Goal: Download file/media

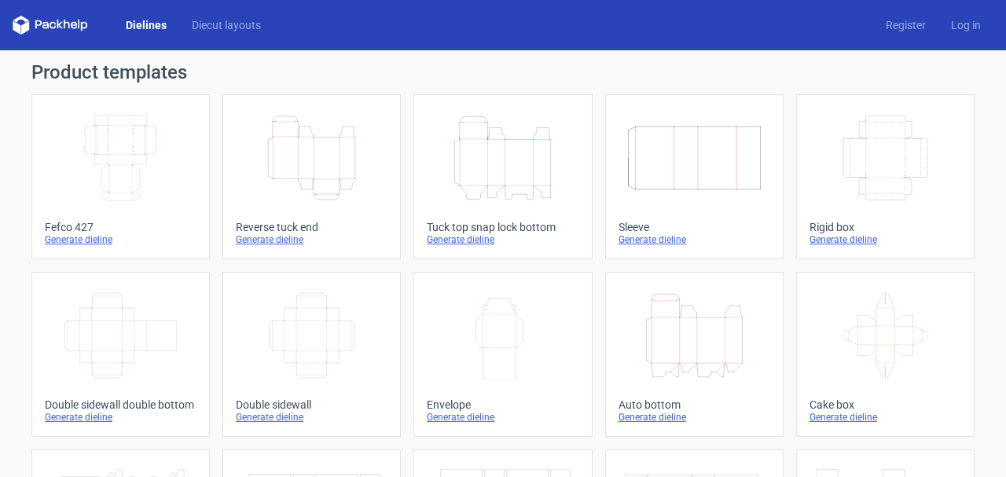
click at [646, 324] on icon "Height Depth Width" at bounding box center [694, 335] width 139 height 88
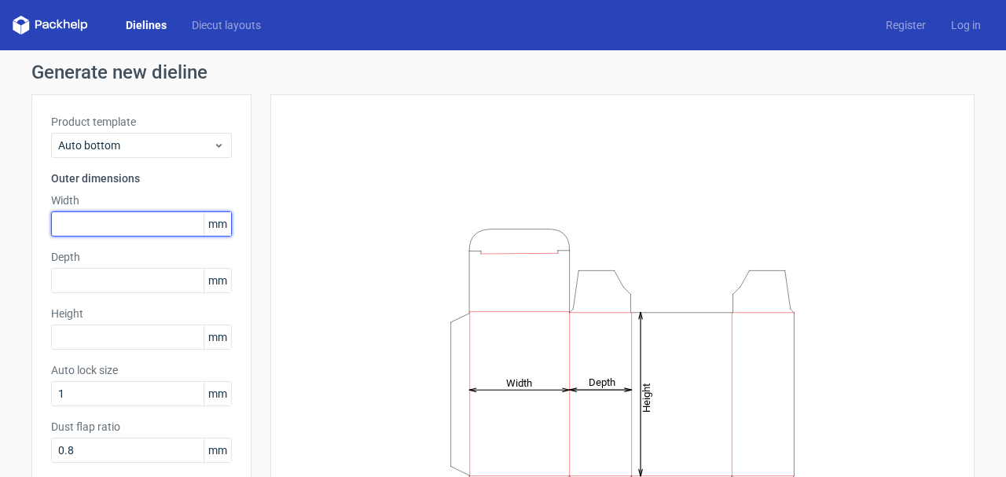
click at [60, 221] on input "text" at bounding box center [141, 223] width 181 height 25
type input "120"
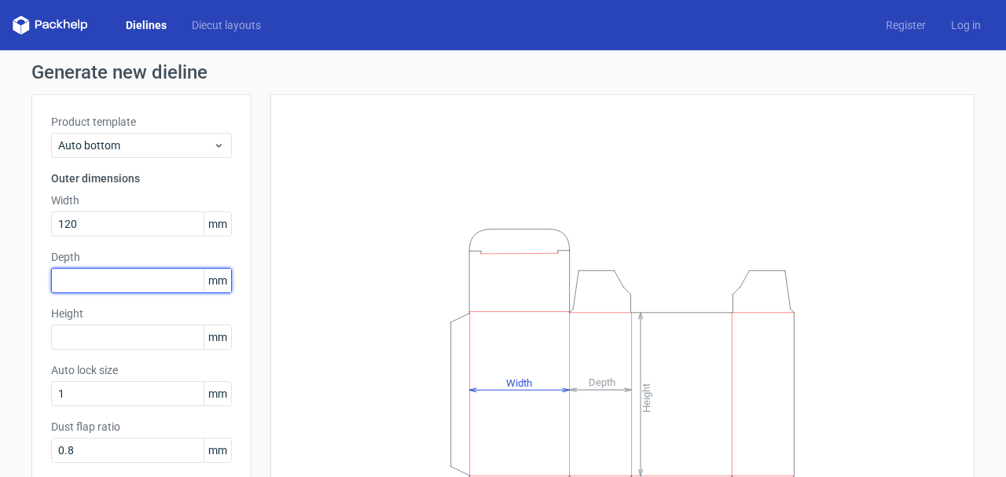
click at [88, 279] on input "text" at bounding box center [141, 280] width 181 height 25
drag, startPoint x: 93, startPoint y: 284, endPoint x: 38, endPoint y: 285, distance: 54.2
click at [51, 285] on input "7" at bounding box center [141, 280] width 181 height 25
type input "120"
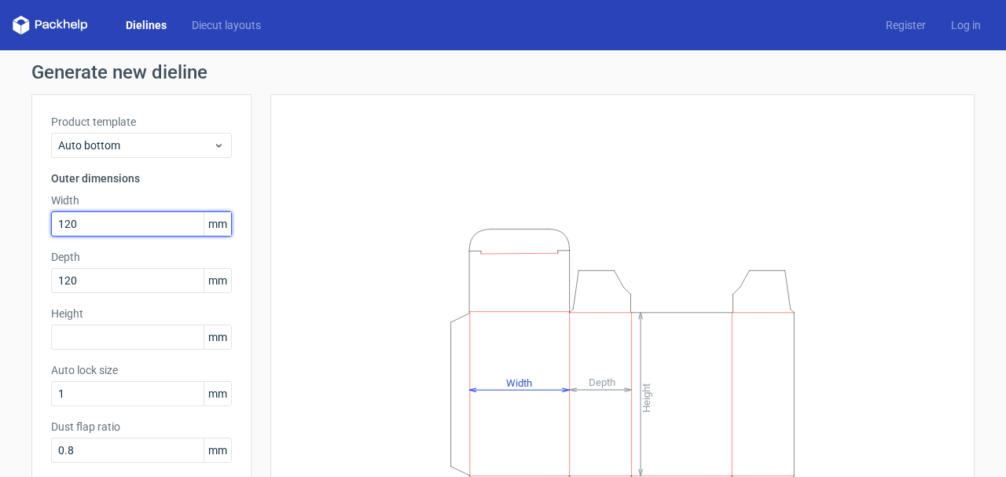
drag, startPoint x: 79, startPoint y: 227, endPoint x: 33, endPoint y: 225, distance: 46.4
click at [51, 225] on input "120" at bounding box center [141, 223] width 181 height 25
type input "75"
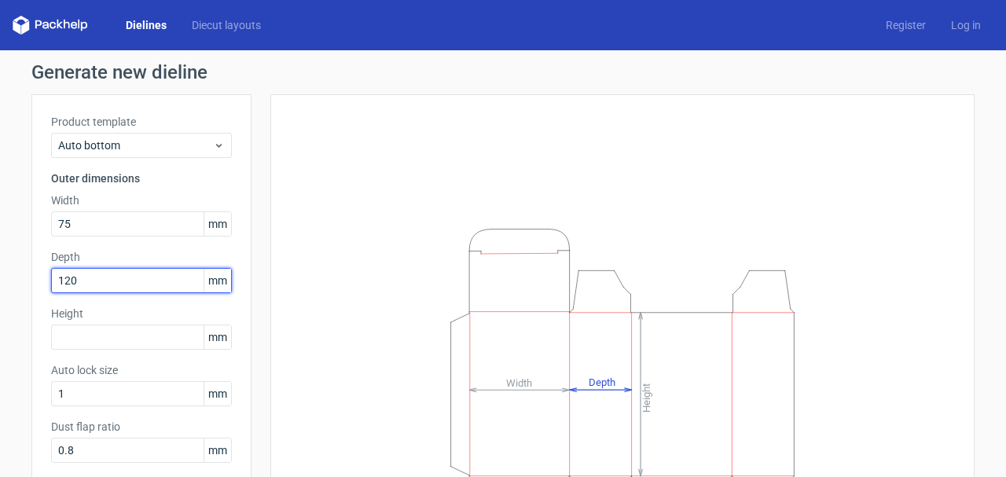
click at [115, 284] on input "120" at bounding box center [141, 280] width 181 height 25
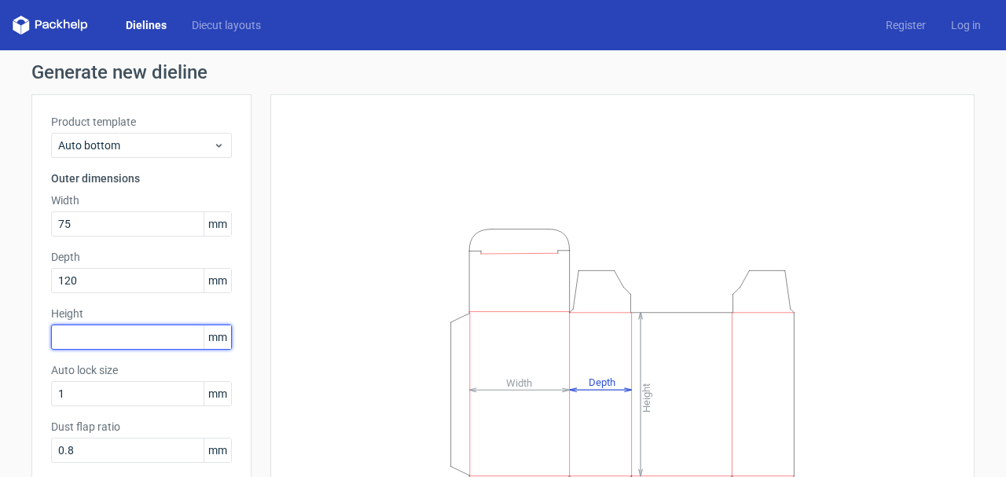
click at [91, 340] on input "text" at bounding box center [141, 336] width 181 height 25
type input "110"
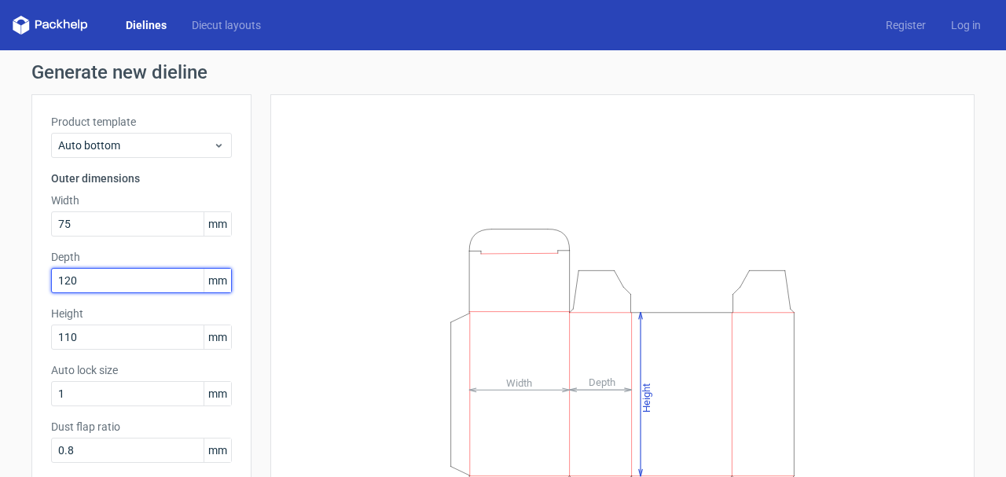
click at [115, 274] on input "120" at bounding box center [141, 280] width 181 height 25
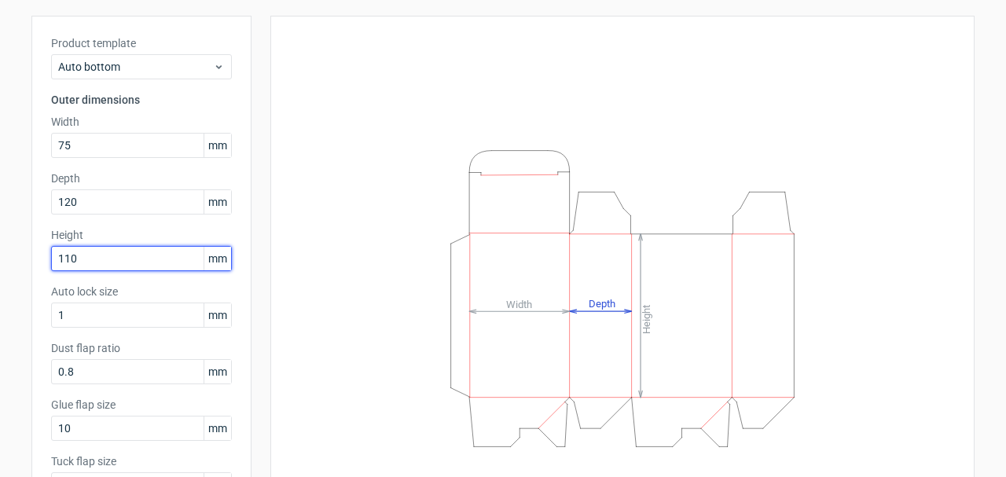
click at [104, 251] on input "110" at bounding box center [141, 258] width 181 height 25
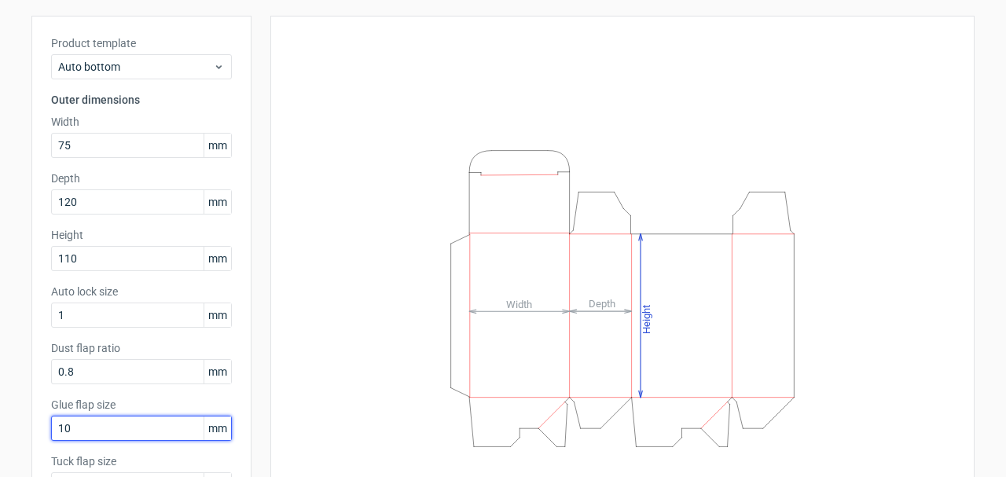
drag, startPoint x: 93, startPoint y: 428, endPoint x: -7, endPoint y: 417, distance: 101.2
click at [51, 417] on input "10" at bounding box center [141, 428] width 181 height 25
type input "20"
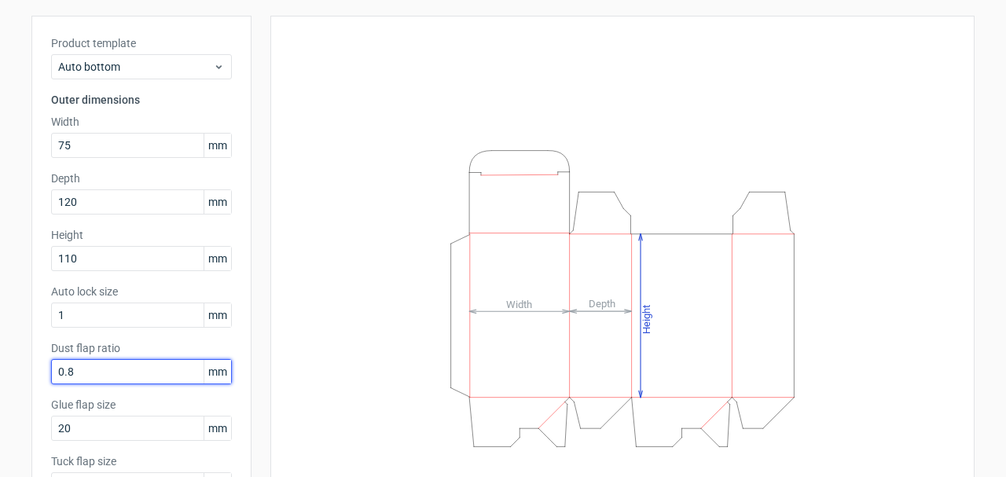
click at [97, 372] on input "0.8" at bounding box center [141, 371] width 181 height 25
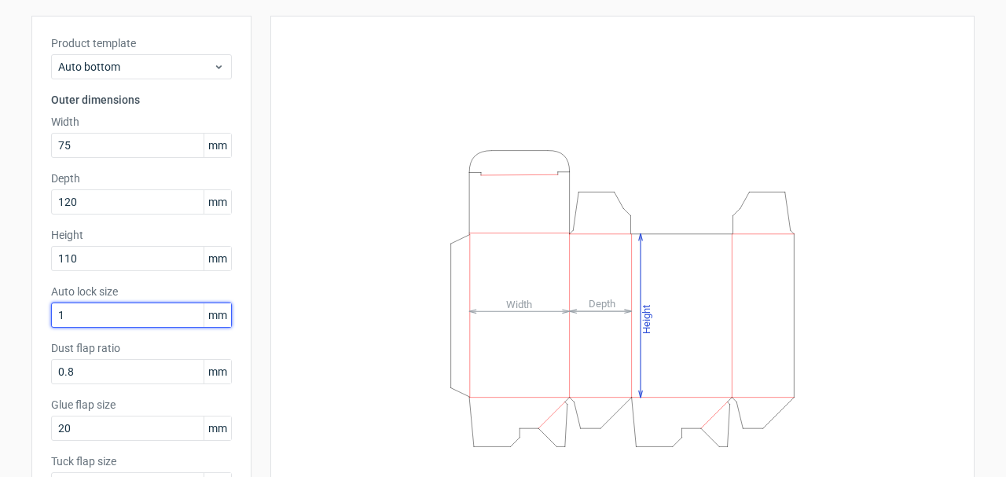
click at [108, 314] on input "1" at bounding box center [141, 314] width 181 height 25
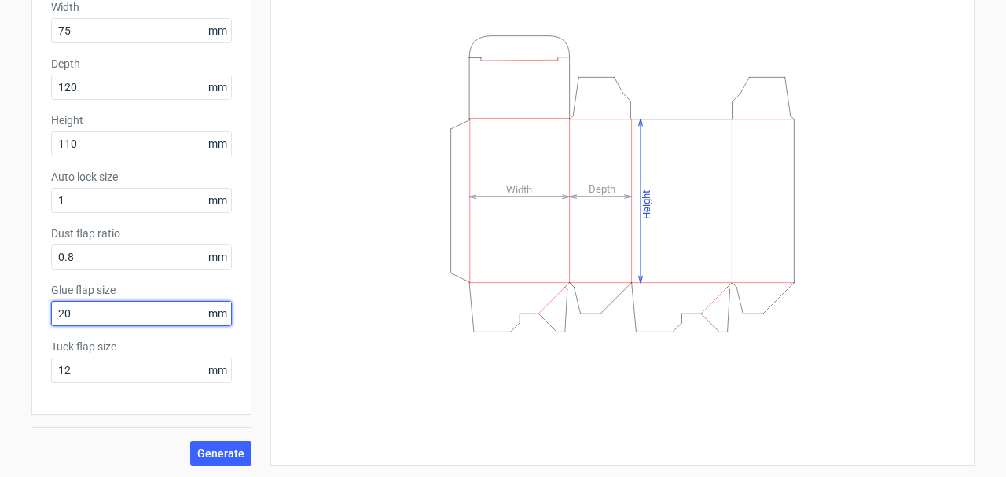
drag, startPoint x: 52, startPoint y: 312, endPoint x: 35, endPoint y: 313, distance: 16.5
click at [51, 313] on input "20" at bounding box center [141, 313] width 181 height 25
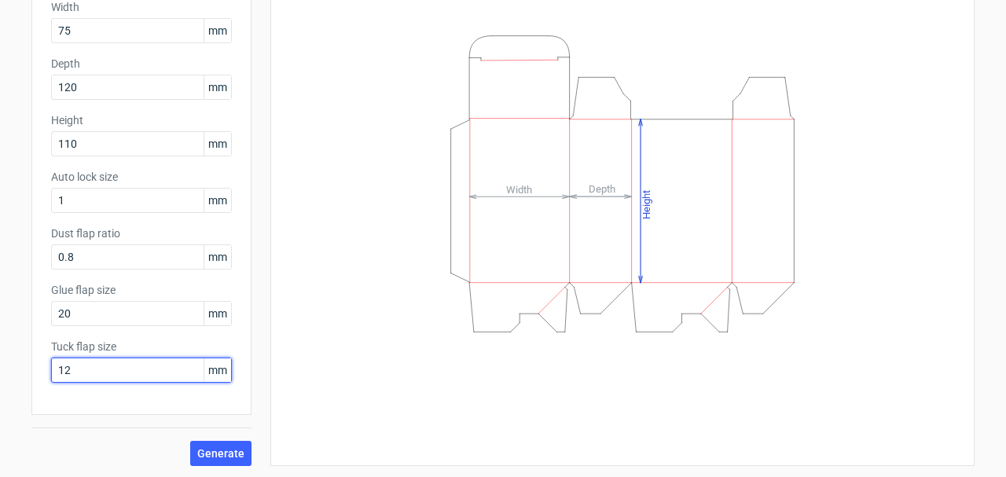
drag, startPoint x: 82, startPoint y: 372, endPoint x: 45, endPoint y: 375, distance: 37.8
click at [51, 375] on input "12" at bounding box center [141, 369] width 181 height 25
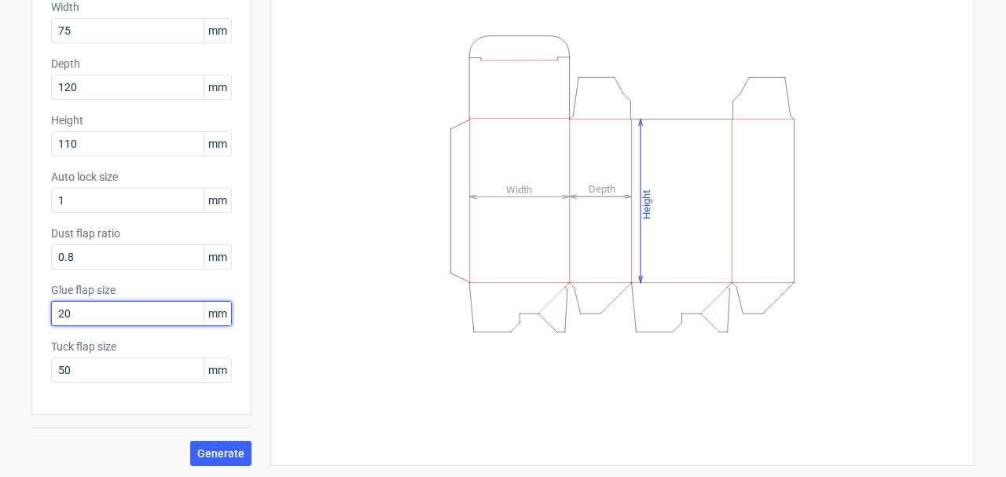
click at [99, 313] on input "20" at bounding box center [141, 313] width 181 height 25
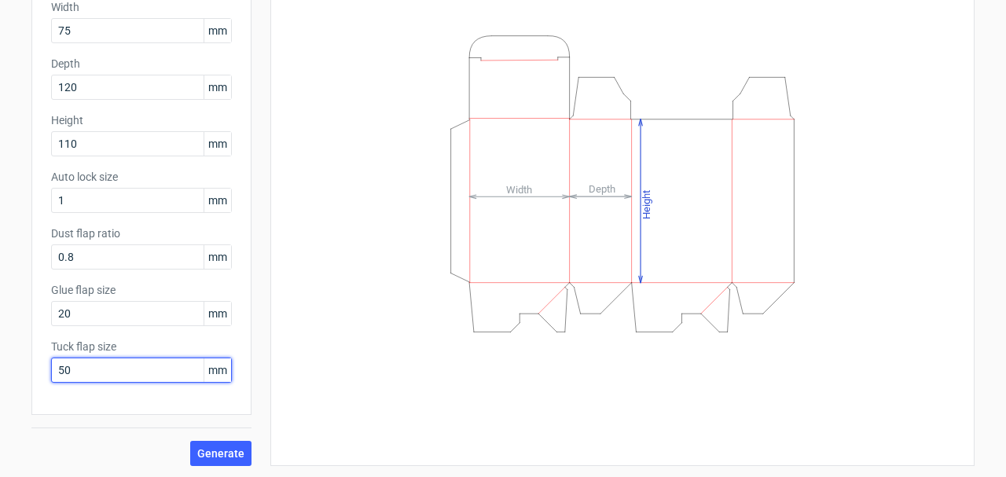
drag, startPoint x: 92, startPoint y: 367, endPoint x: -2, endPoint y: 357, distance: 94.8
click at [51, 357] on input "50" at bounding box center [141, 369] width 181 height 25
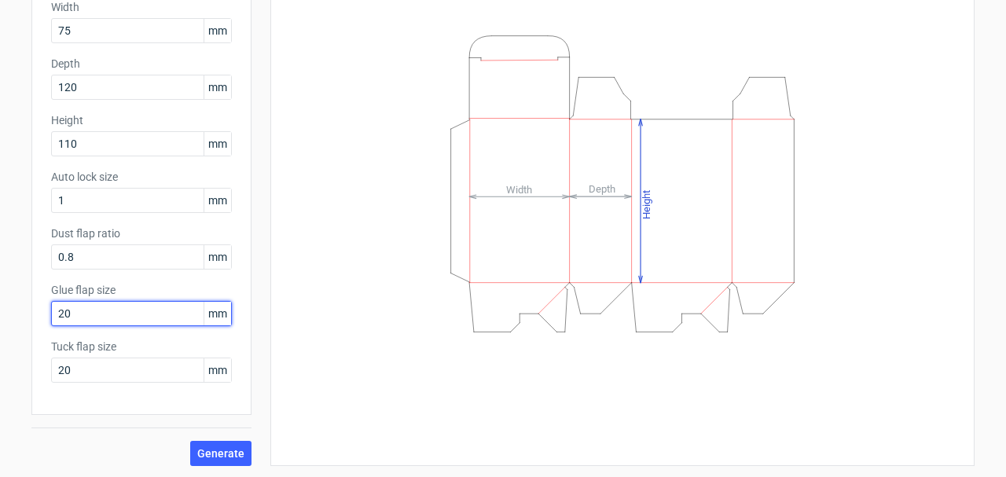
click at [105, 323] on input "20" at bounding box center [141, 313] width 181 height 25
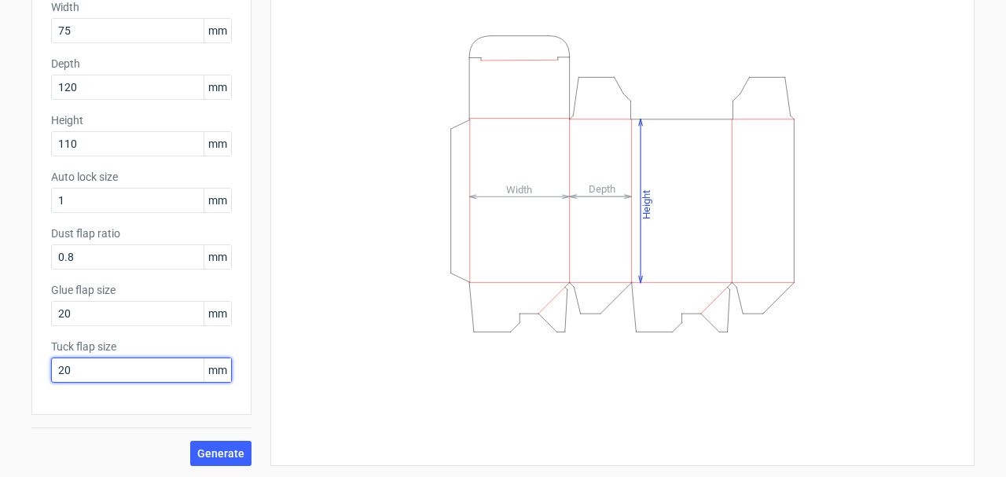
click at [90, 365] on input "20" at bounding box center [141, 369] width 181 height 25
drag, startPoint x: 94, startPoint y: 363, endPoint x: 35, endPoint y: 370, distance: 60.1
click at [51, 370] on input "20" at bounding box center [141, 369] width 181 height 25
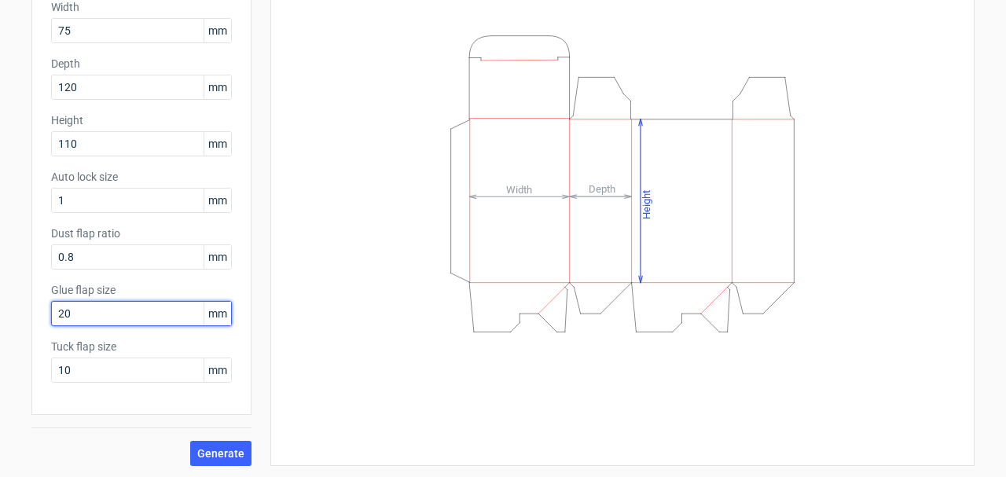
click at [93, 314] on input "20" at bounding box center [141, 313] width 181 height 25
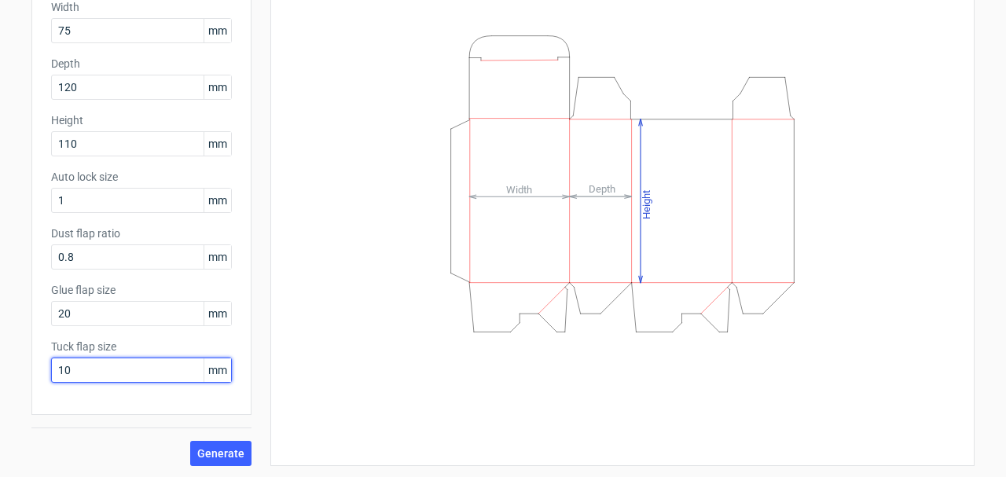
drag, startPoint x: 73, startPoint y: 372, endPoint x: 35, endPoint y: 370, distance: 37.7
click at [51, 370] on input "10" at bounding box center [141, 369] width 181 height 25
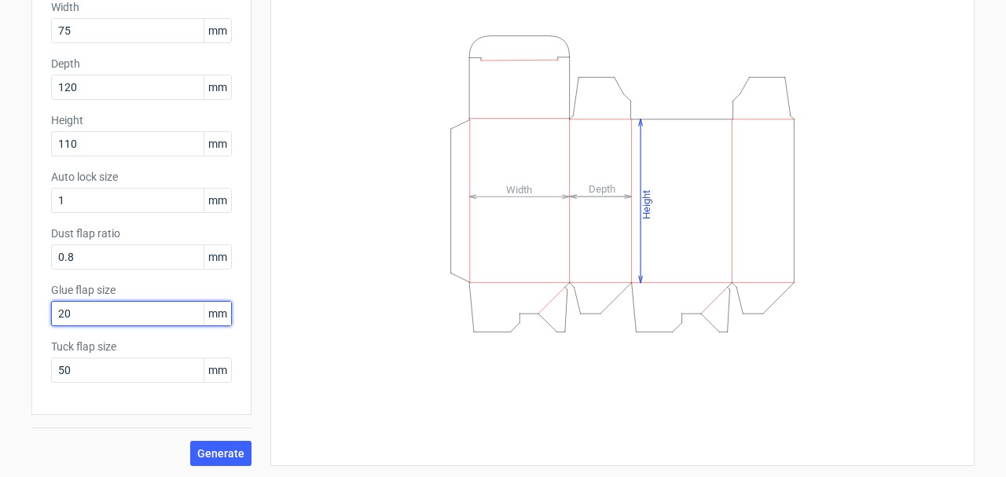
click at [103, 318] on input "20" at bounding box center [141, 313] width 181 height 25
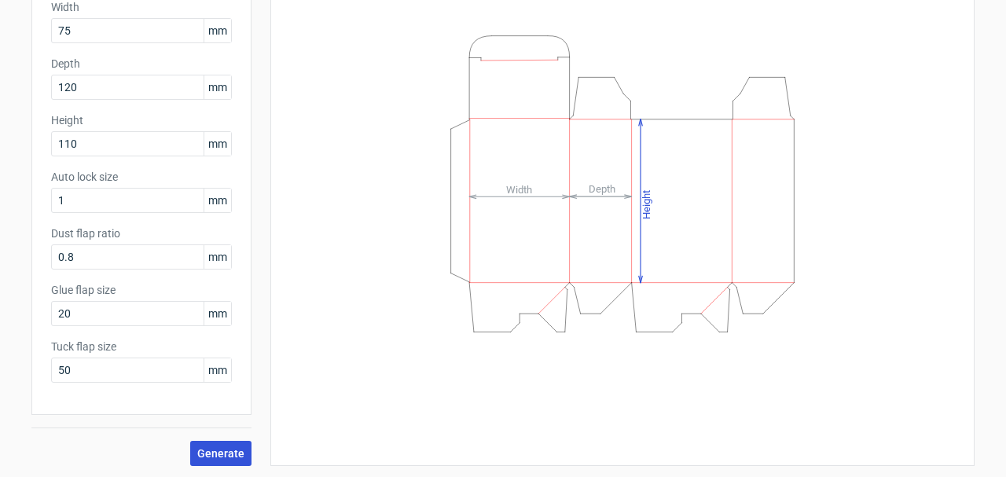
click at [218, 452] on span "Generate" at bounding box center [220, 453] width 47 height 11
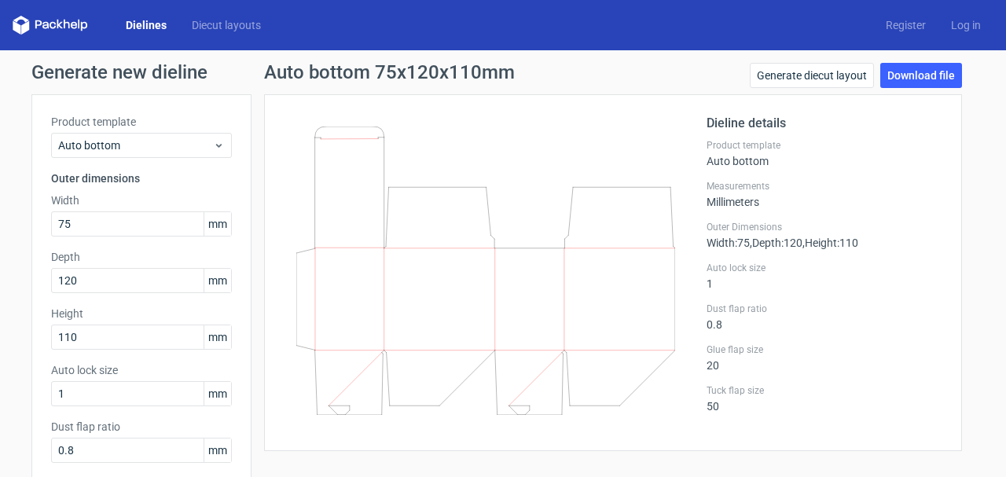
scroll to position [157, 0]
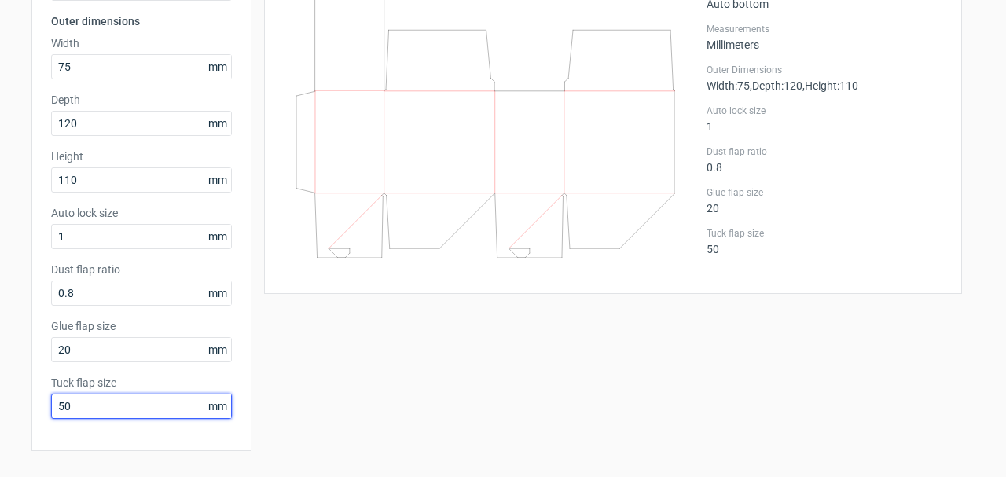
drag, startPoint x: 83, startPoint y: 406, endPoint x: 35, endPoint y: 406, distance: 48.7
click at [51, 406] on input "50" at bounding box center [141, 406] width 181 height 25
type input "10"
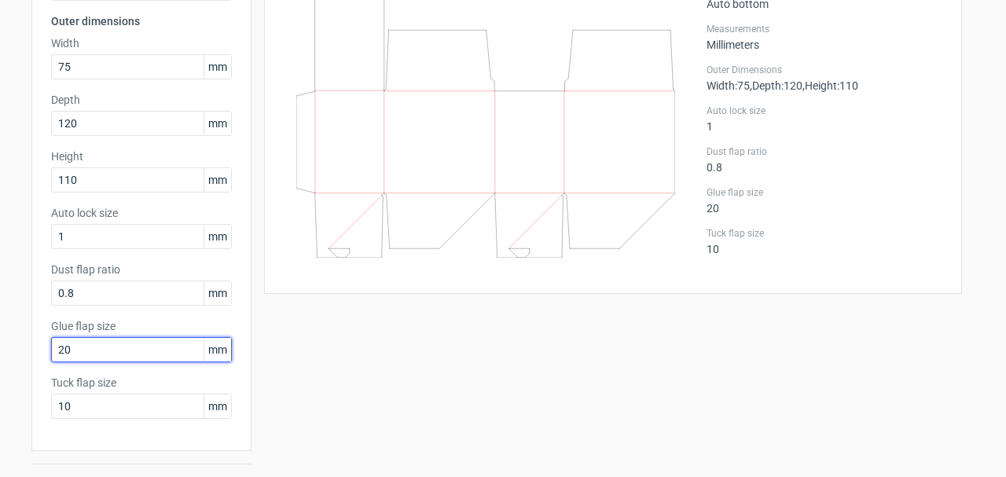
drag, startPoint x: 87, startPoint y: 343, endPoint x: 23, endPoint y: 348, distance: 64.7
click at [51, 348] on input "20" at bounding box center [141, 349] width 181 height 25
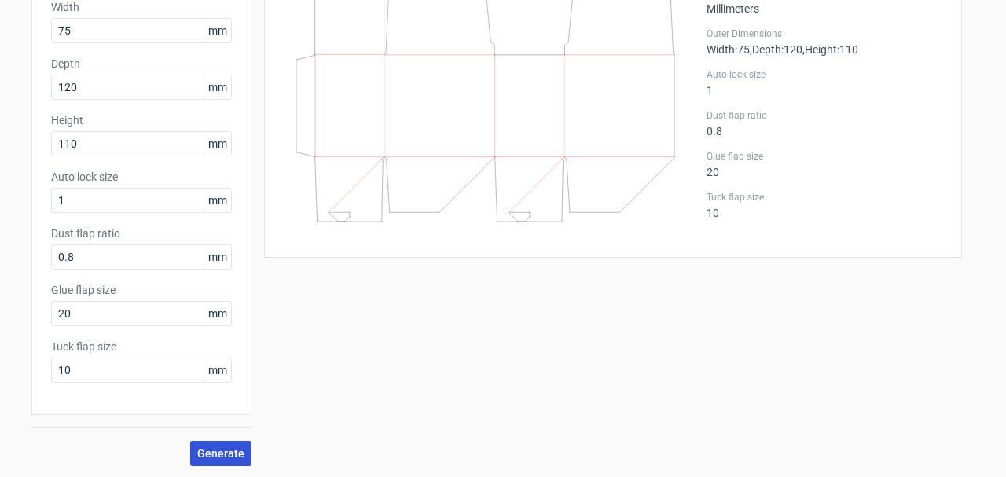
click at [214, 445] on button "Generate" at bounding box center [220, 453] width 61 height 25
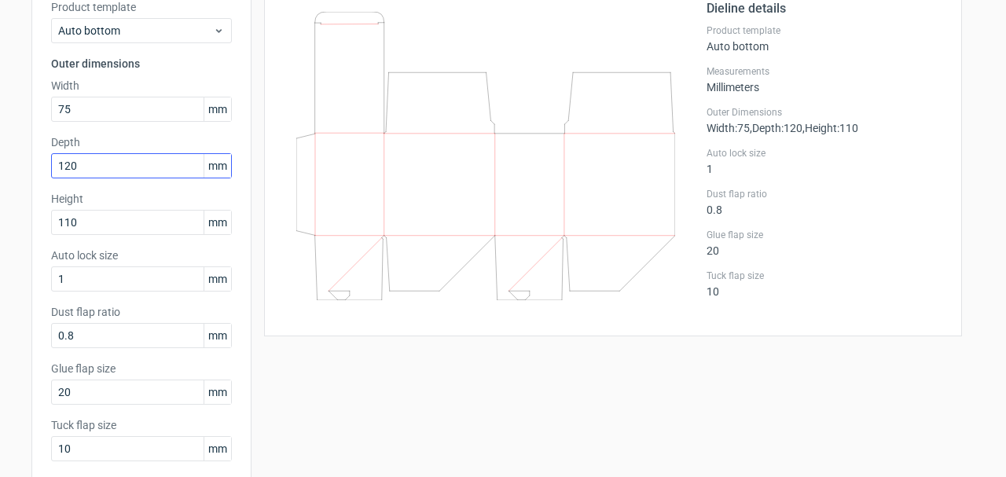
scroll to position [36, 0]
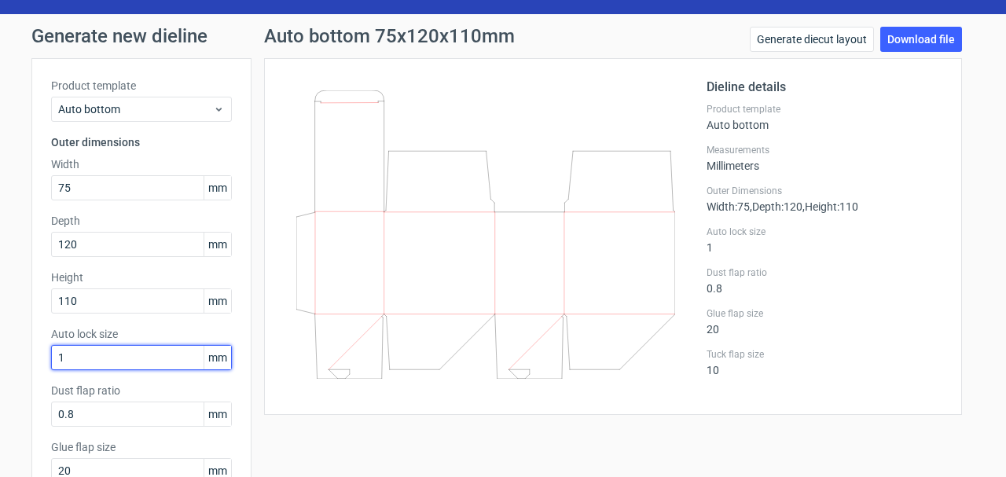
drag, startPoint x: 73, startPoint y: 364, endPoint x: 26, endPoint y: 370, distance: 47.6
click at [51, 370] on input "1" at bounding box center [141, 357] width 181 height 25
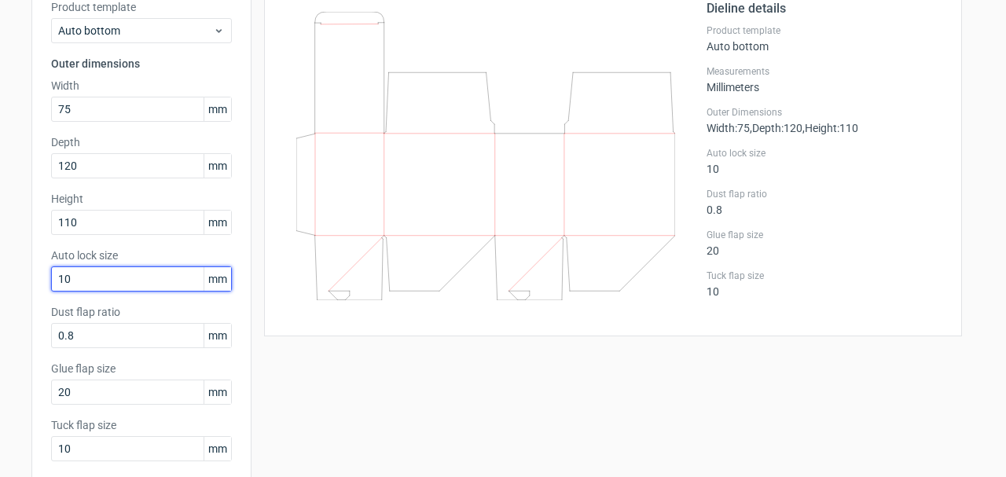
scroll to position [193, 0]
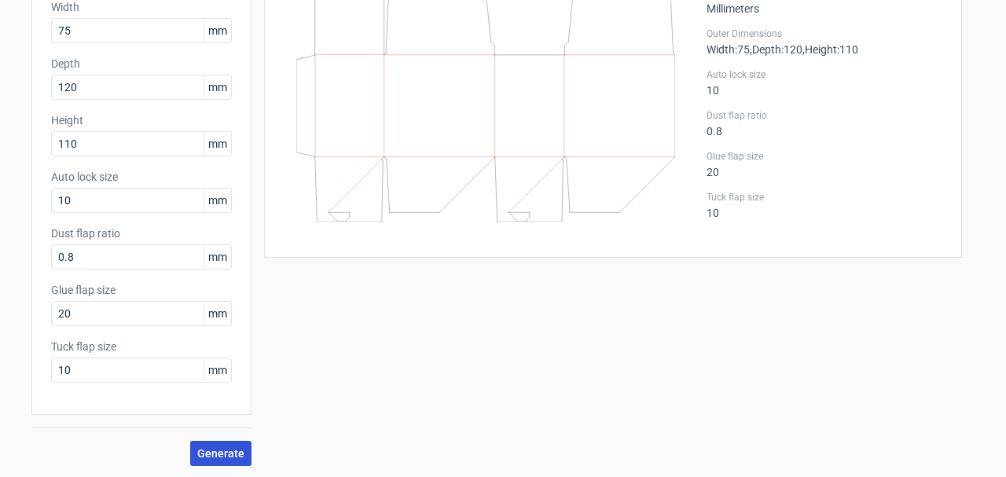
click at [221, 449] on span "Generate" at bounding box center [220, 453] width 47 height 11
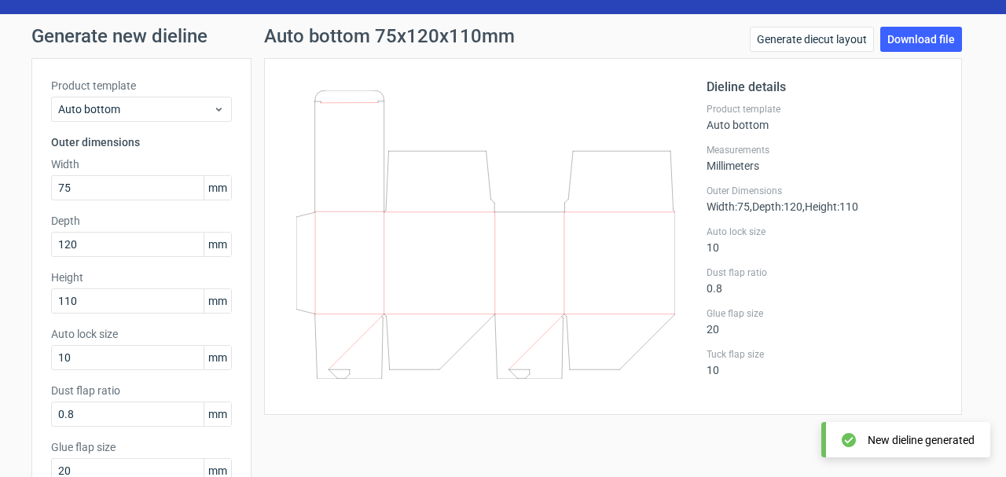
scroll to position [115, 0]
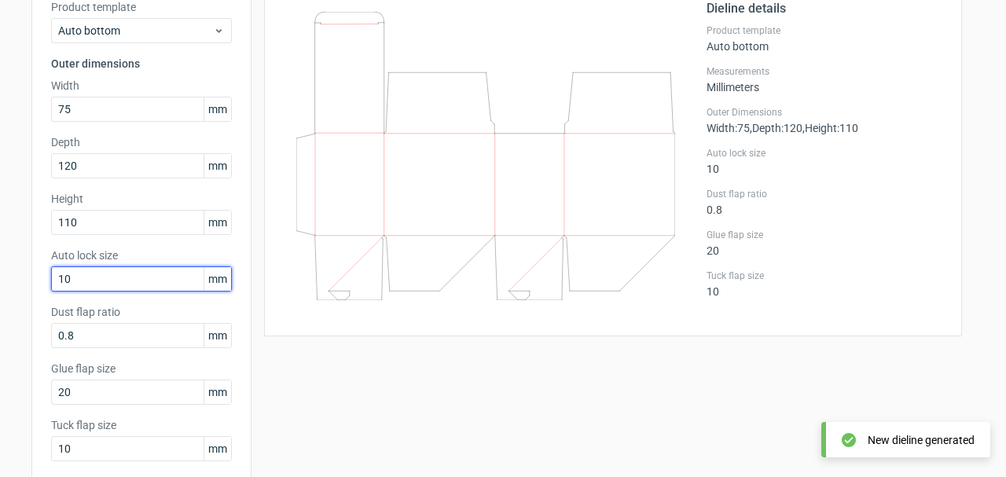
drag, startPoint x: 87, startPoint y: 277, endPoint x: 48, endPoint y: 278, distance: 39.3
click at [51, 278] on input "10" at bounding box center [141, 278] width 181 height 25
type input "5"
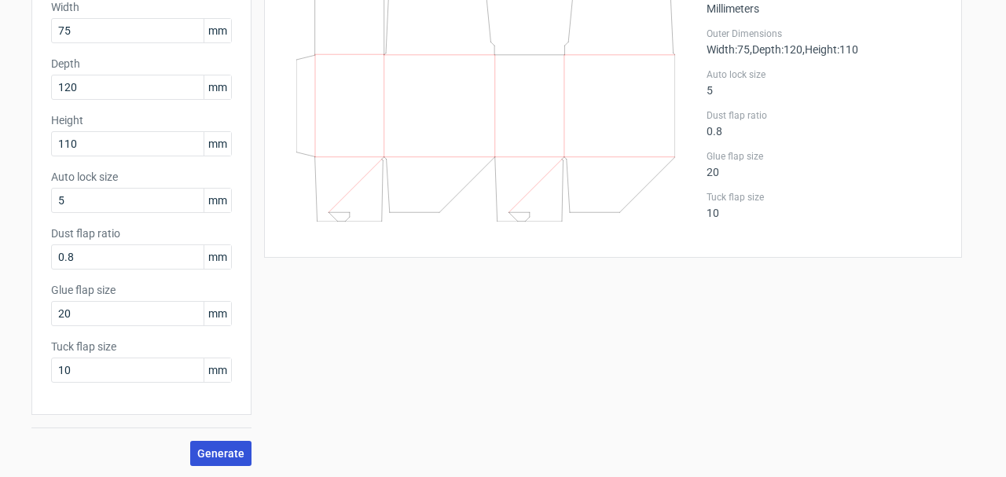
click at [233, 448] on span "Generate" at bounding box center [220, 453] width 47 height 11
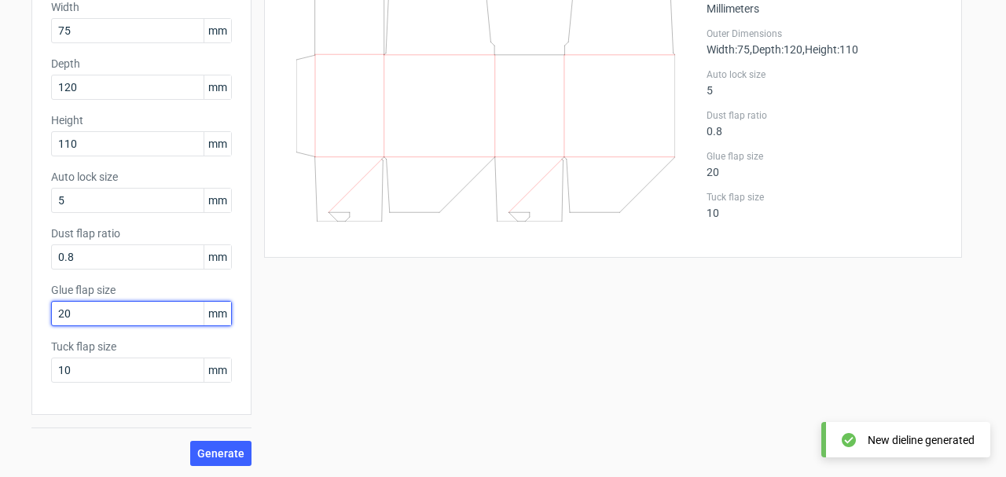
drag, startPoint x: 112, startPoint y: 323, endPoint x: 15, endPoint y: 310, distance: 98.3
click at [51, 310] on input "20" at bounding box center [141, 313] width 181 height 25
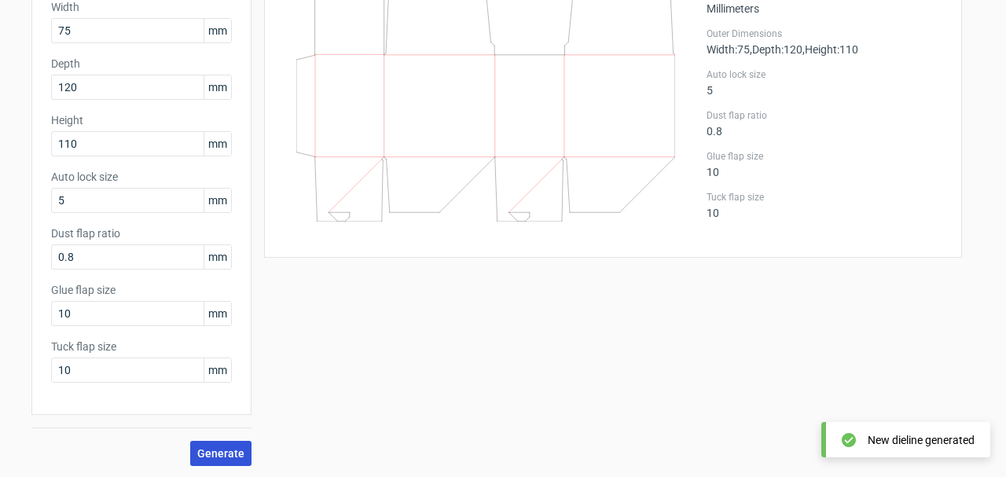
click at [224, 448] on span "Generate" at bounding box center [220, 453] width 47 height 11
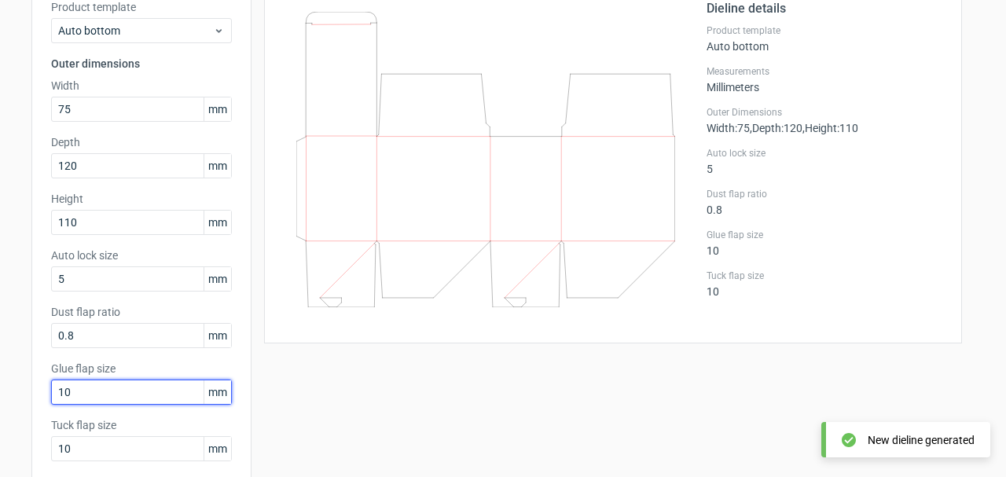
drag, startPoint x: 85, startPoint y: 394, endPoint x: 56, endPoint y: 393, distance: 29.1
click at [56, 393] on input "10" at bounding box center [141, 391] width 181 height 25
type input "20"
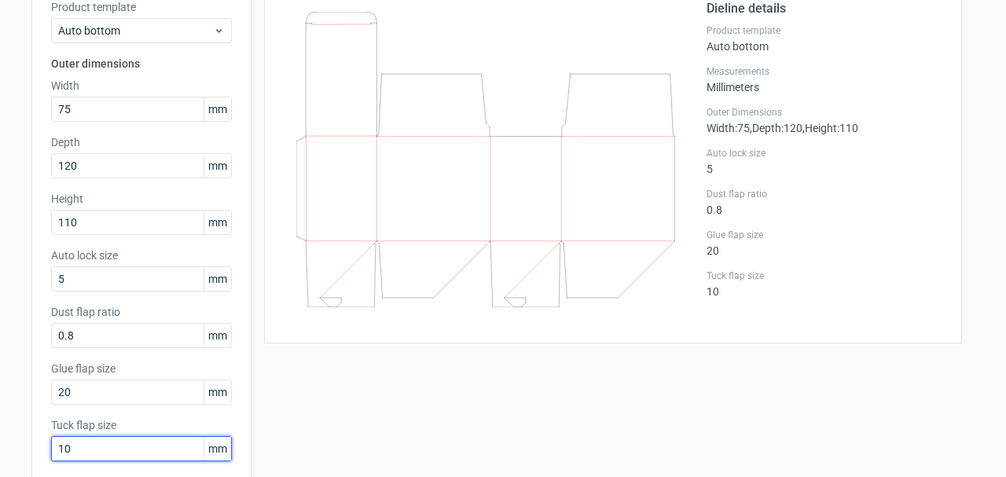
click at [99, 441] on input "10" at bounding box center [141, 448] width 181 height 25
drag, startPoint x: 78, startPoint y: 449, endPoint x: 6, endPoint y: 444, distance: 71.7
click at [51, 444] on input "10" at bounding box center [141, 448] width 181 height 25
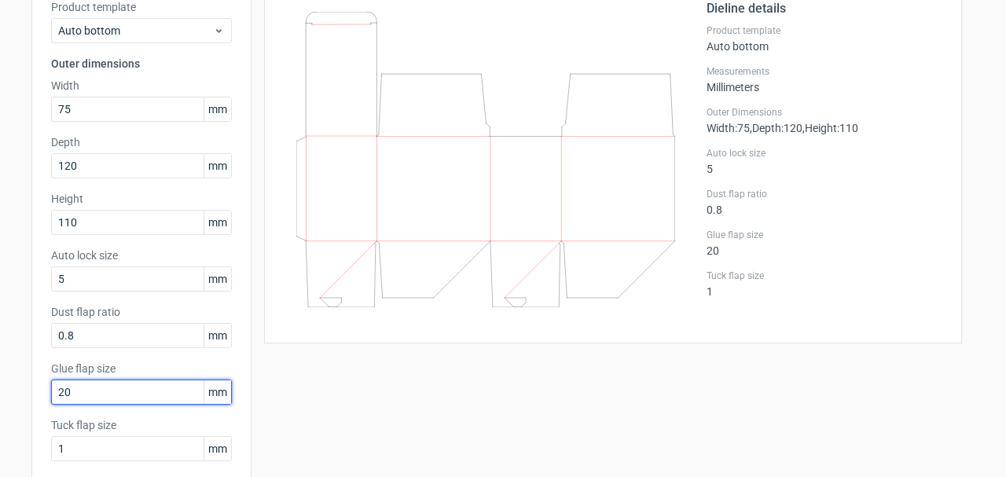
click at [92, 391] on input "20" at bounding box center [141, 391] width 181 height 25
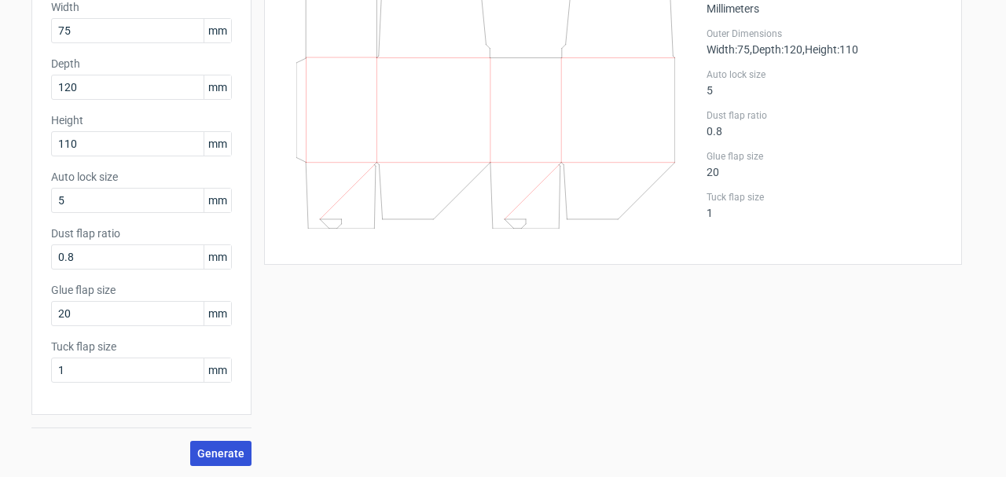
click at [205, 456] on span "Generate" at bounding box center [220, 453] width 47 height 11
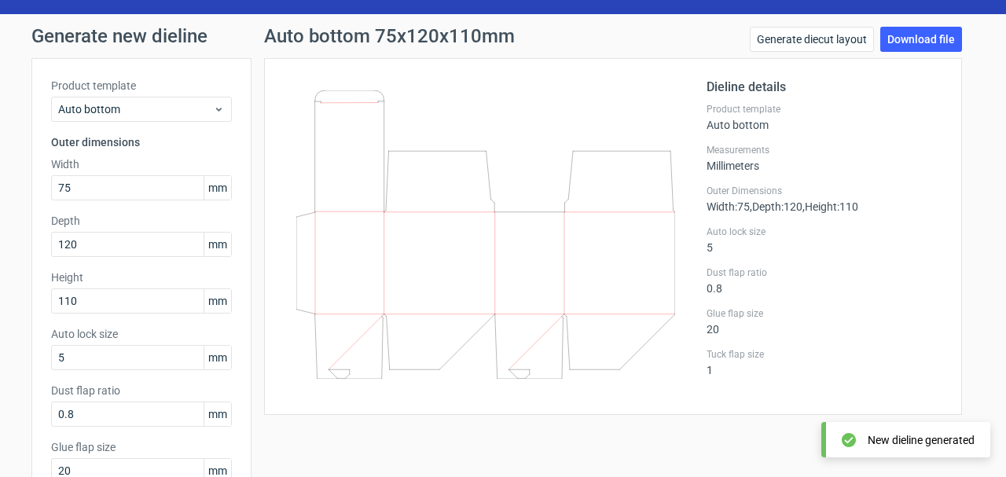
scroll to position [115, 0]
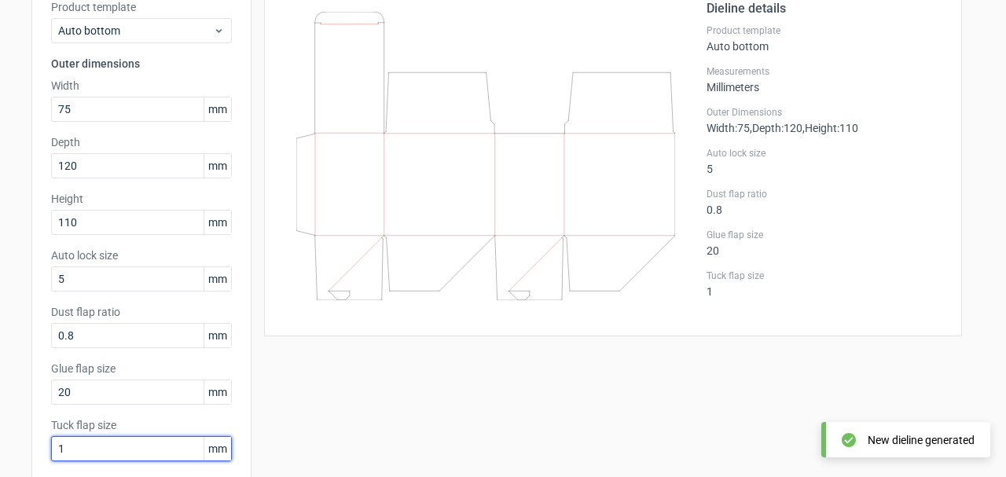
drag, startPoint x: 89, startPoint y: 442, endPoint x: 31, endPoint y: 449, distance: 58.5
click at [51, 447] on input "1" at bounding box center [141, 448] width 181 height 25
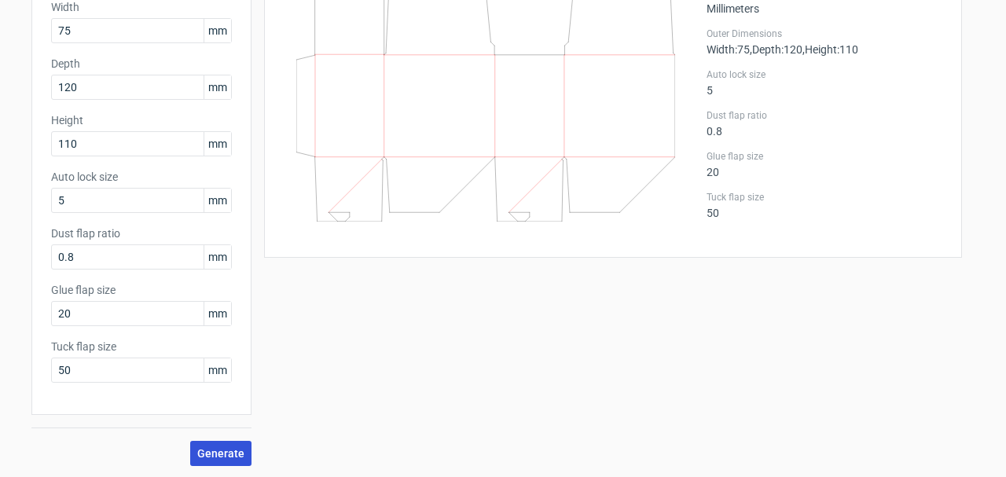
click at [219, 456] on span "Generate" at bounding box center [220, 453] width 47 height 11
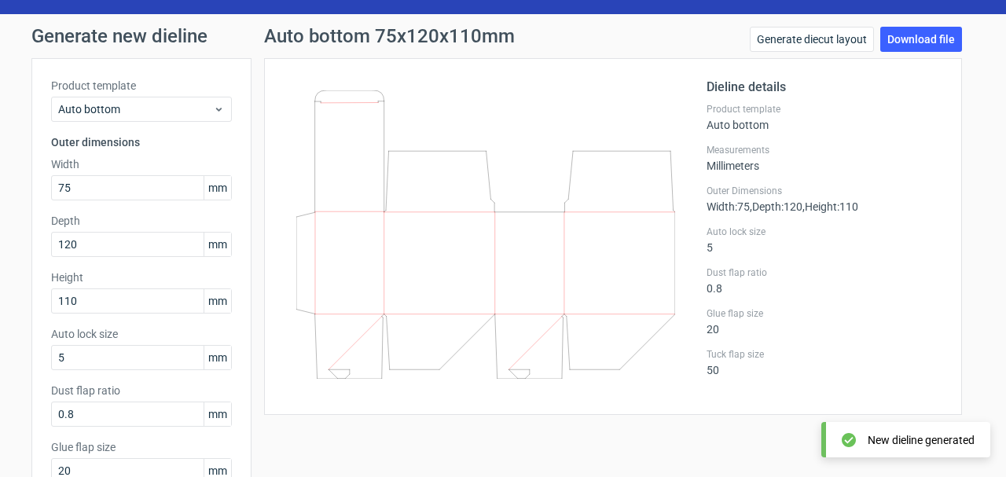
scroll to position [115, 0]
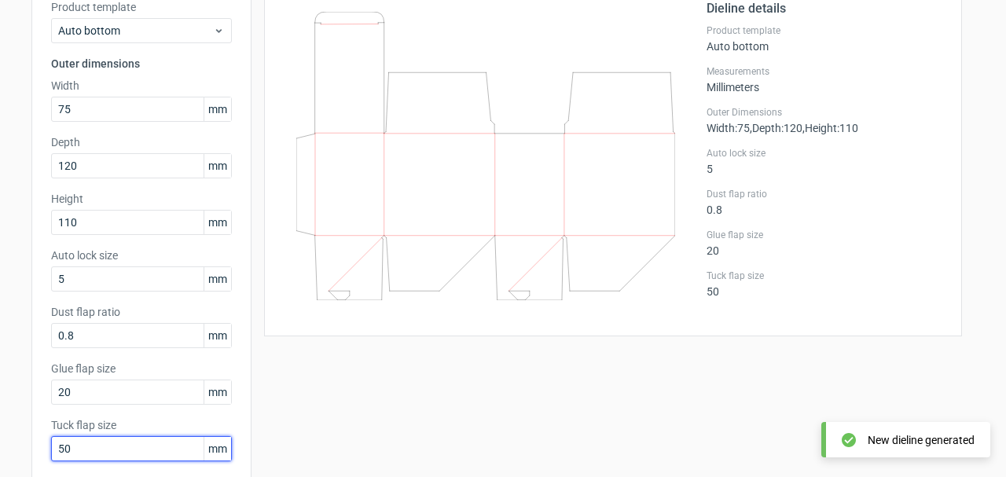
drag, startPoint x: 108, startPoint y: 450, endPoint x: -10, endPoint y: 445, distance: 118.8
click at [51, 445] on input "50" at bounding box center [141, 448] width 181 height 25
type input "1"
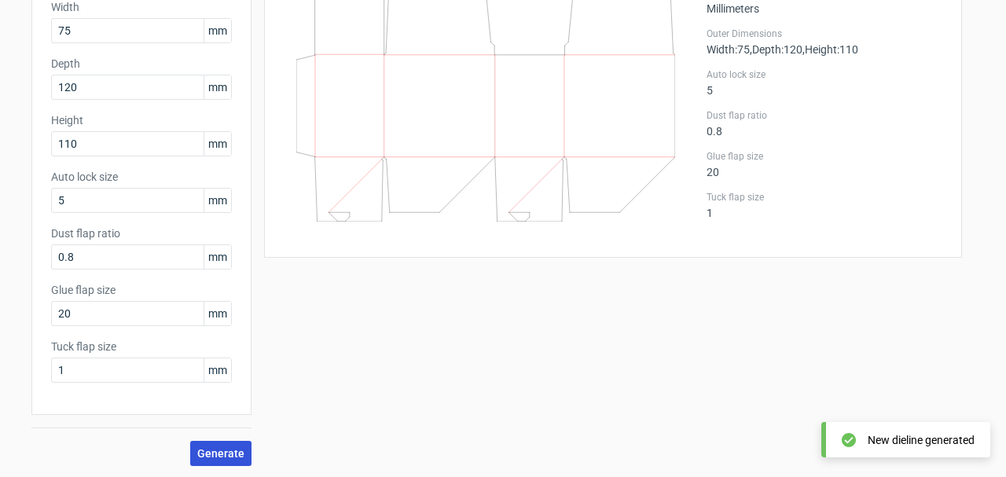
click at [222, 450] on span "Generate" at bounding box center [220, 453] width 47 height 11
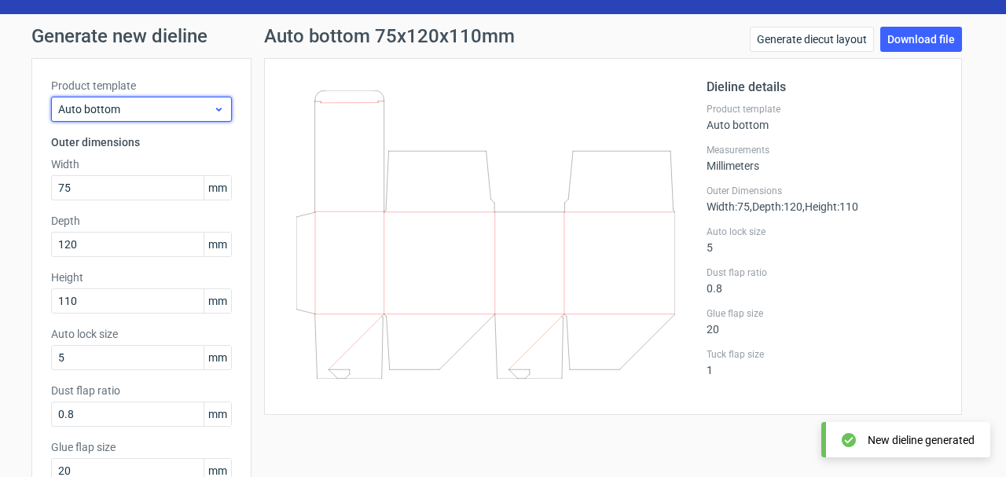
click at [122, 107] on span "Auto bottom" at bounding box center [135, 109] width 155 height 16
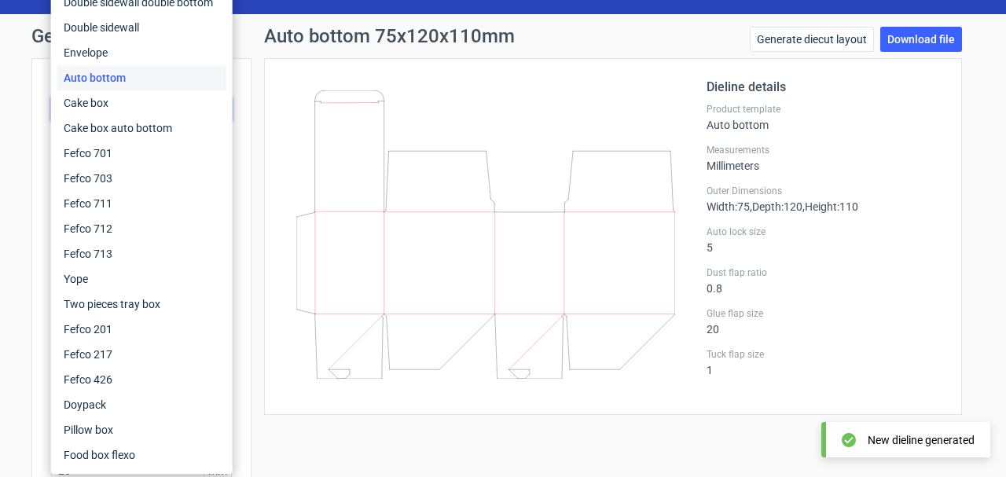
click at [390, 67] on div "Dieline details Product template Auto bottom Measurements Millimeters Outer Dim…" at bounding box center [613, 236] width 698 height 357
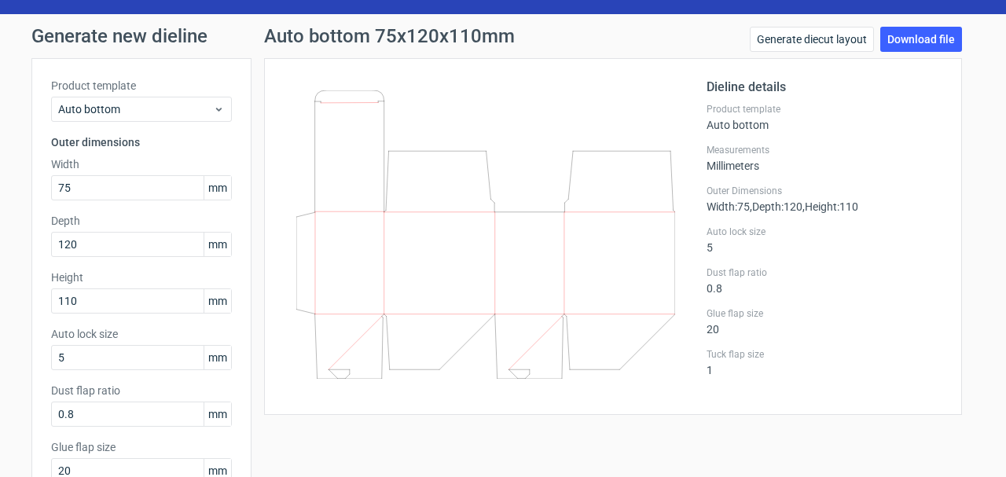
scroll to position [193, 0]
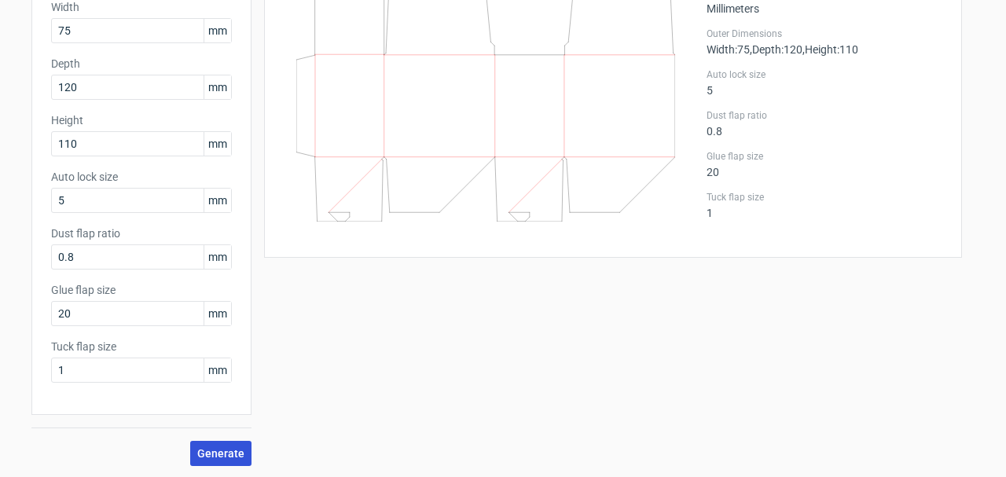
click at [226, 453] on span "Generate" at bounding box center [220, 453] width 47 height 11
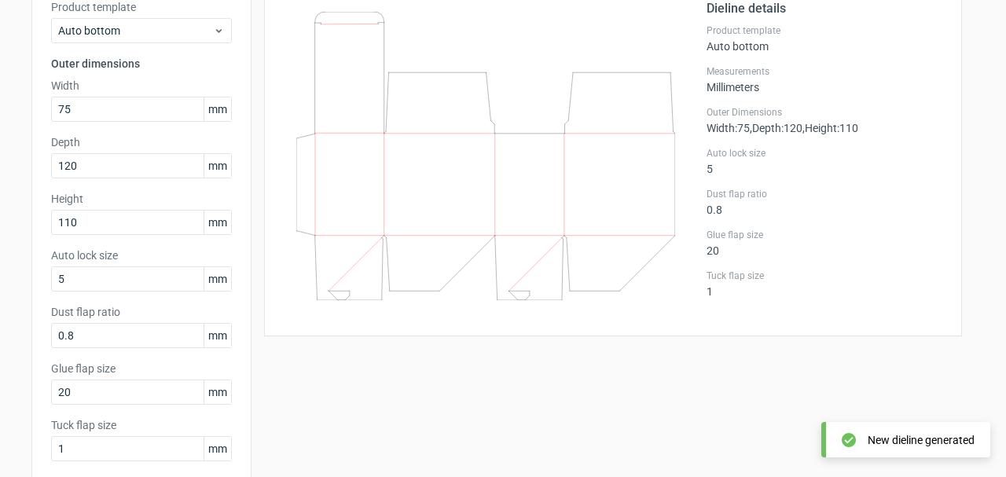
scroll to position [0, 0]
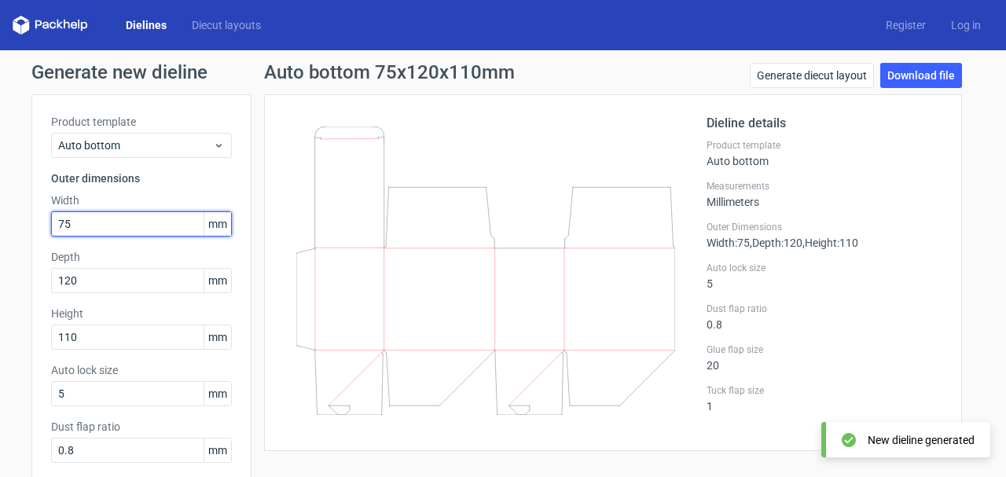
drag, startPoint x: 79, startPoint y: 216, endPoint x: 40, endPoint y: 229, distance: 41.2
click at [51, 229] on input "75" at bounding box center [141, 223] width 181 height 25
type input "120"
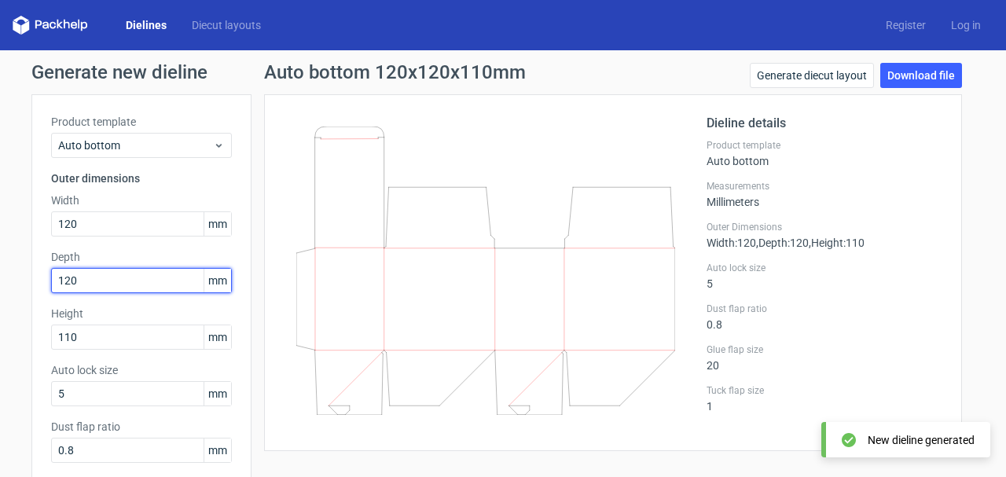
drag, startPoint x: 80, startPoint y: 277, endPoint x: 32, endPoint y: 280, distance: 48.1
click at [51, 280] on input "120" at bounding box center [141, 280] width 181 height 25
type input "75"
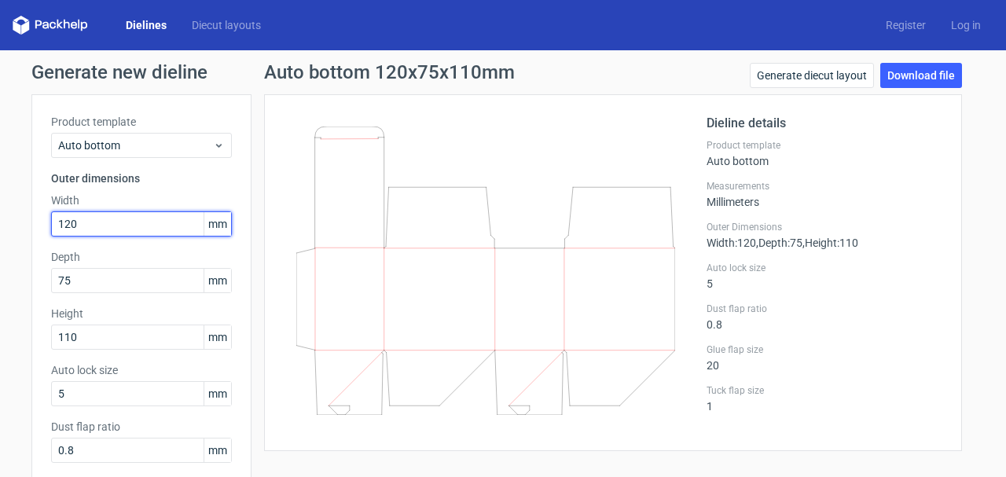
click at [108, 225] on input "120" at bounding box center [141, 223] width 181 height 25
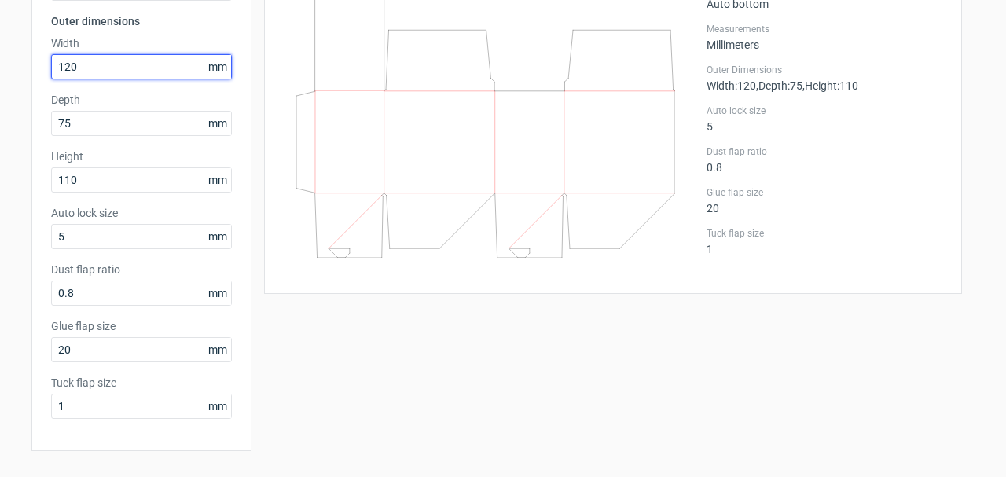
scroll to position [193, 0]
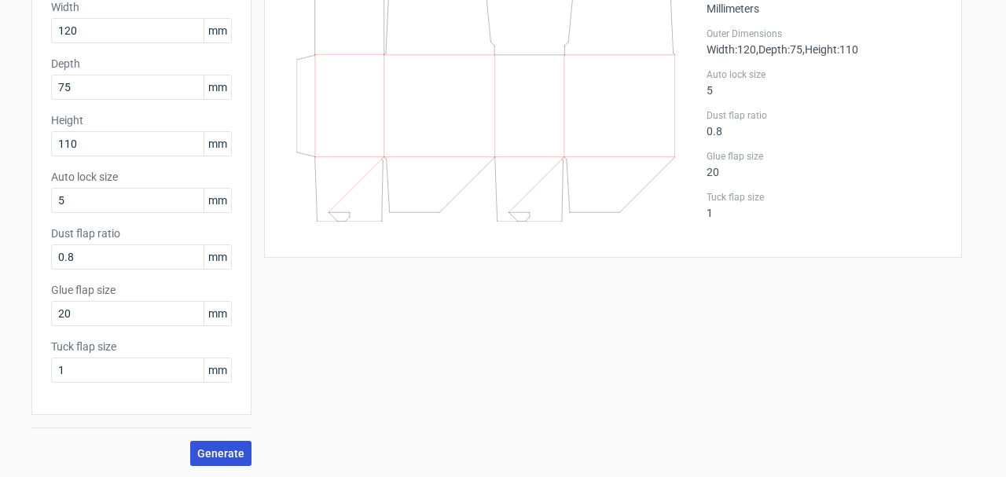
click at [213, 452] on span "Generate" at bounding box center [220, 453] width 47 height 11
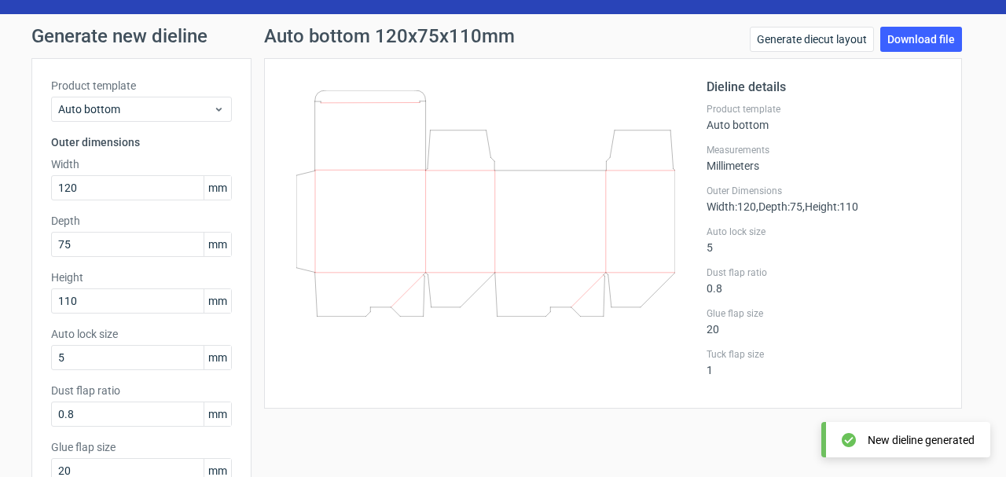
scroll to position [0, 0]
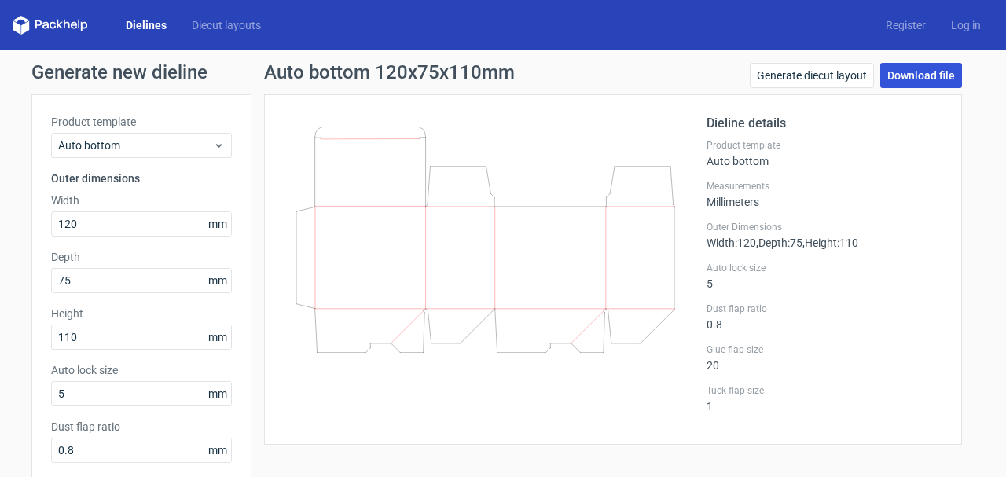
click at [938, 79] on link "Download file" at bounding box center [921, 75] width 82 height 25
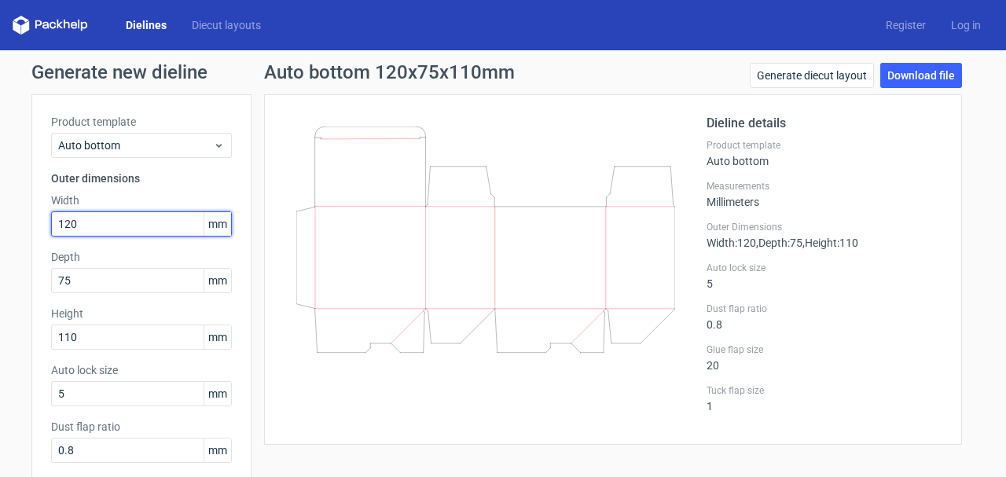
drag, startPoint x: 70, startPoint y: 227, endPoint x: 8, endPoint y: 231, distance: 62.2
click at [51, 231] on input "120" at bounding box center [141, 223] width 181 height 25
type input "75"
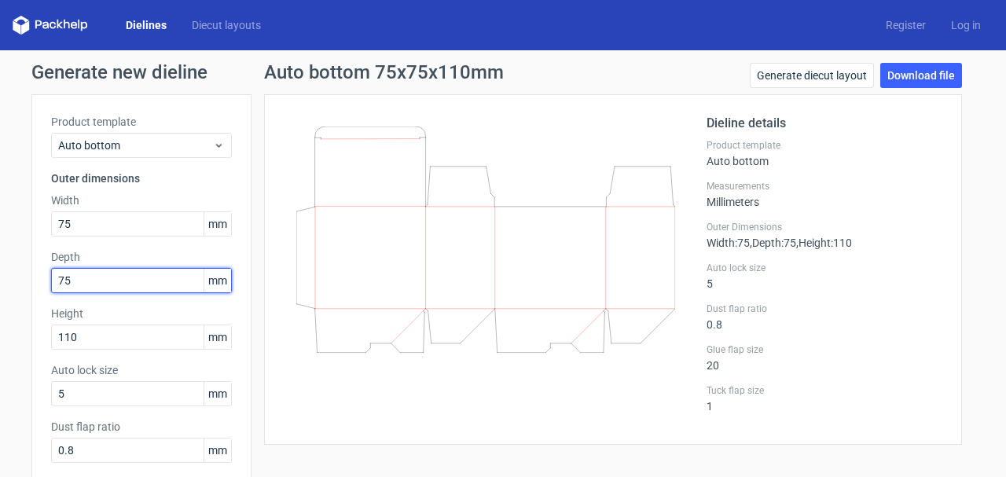
drag, startPoint x: 50, startPoint y: 288, endPoint x: 26, endPoint y: 291, distance: 24.7
click at [51, 291] on input "75" at bounding box center [141, 280] width 181 height 25
type input "120"
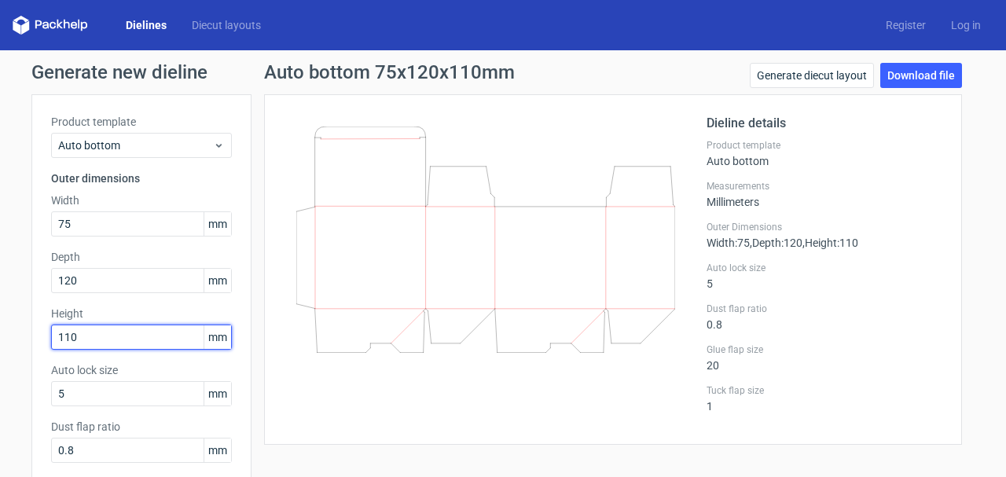
click at [80, 345] on input "110" at bounding box center [141, 336] width 181 height 25
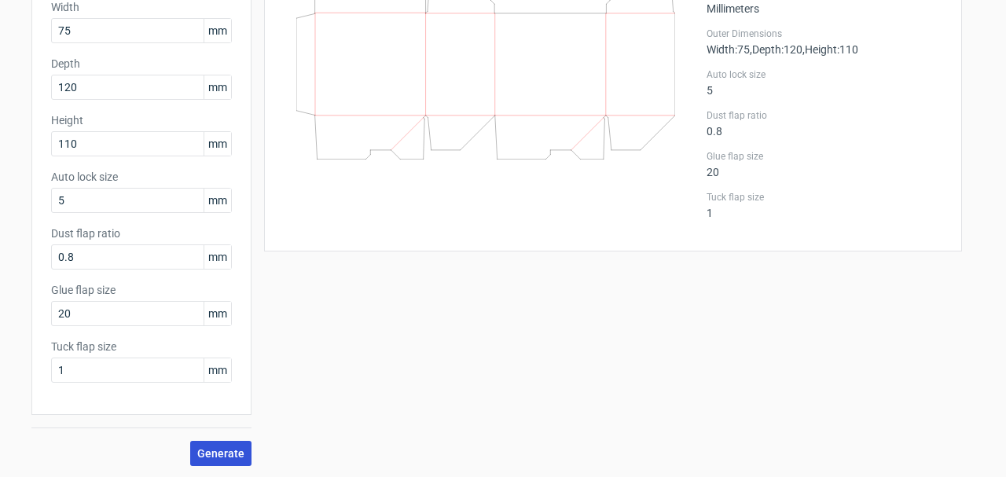
click at [241, 449] on span "Generate" at bounding box center [220, 453] width 47 height 11
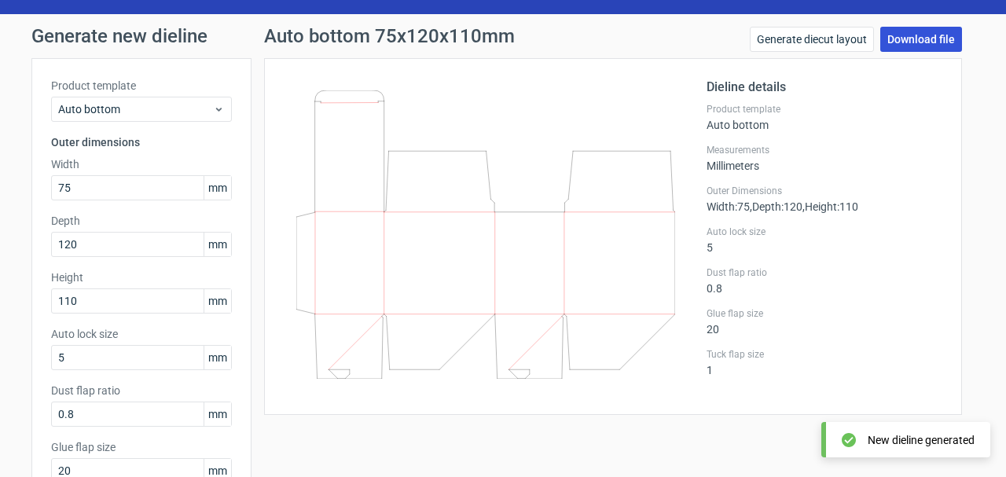
click at [909, 46] on link "Download file" at bounding box center [921, 39] width 82 height 25
